Goal: Task Accomplishment & Management: Manage account settings

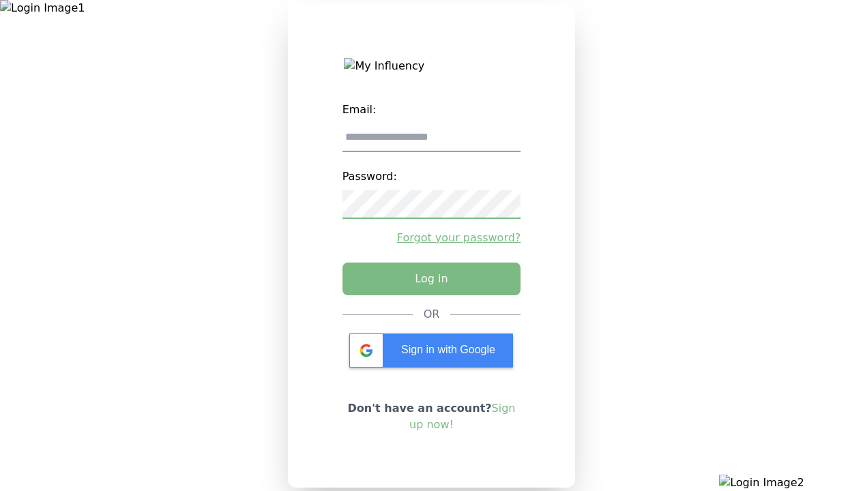
click at [431, 143] on input "email" at bounding box center [432, 137] width 179 height 29
type input "**********"
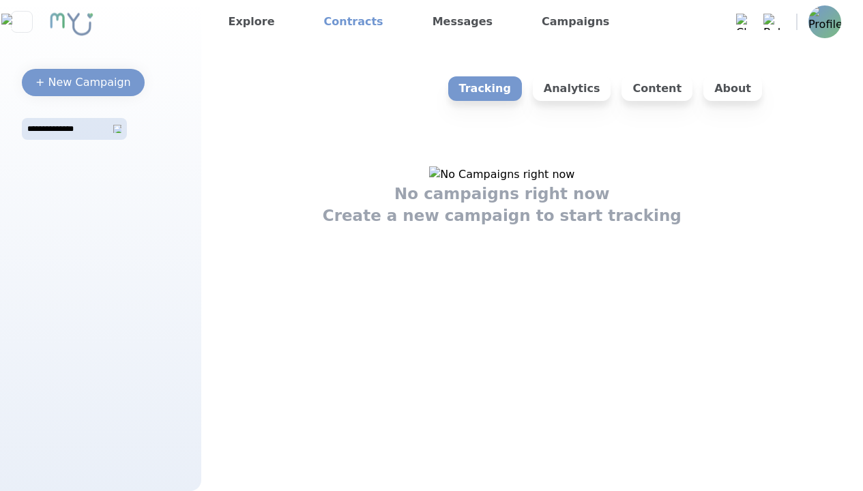
click at [343, 22] on link "Contracts" at bounding box center [354, 22] width 70 height 22
